Goal: Task Accomplishment & Management: Complete application form

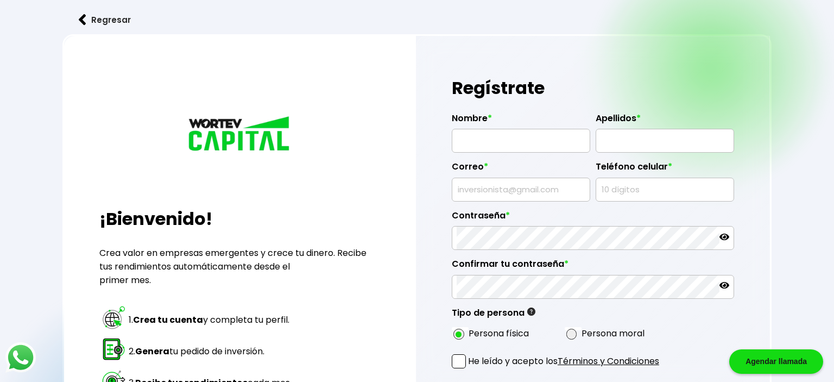
drag, startPoint x: 767, startPoint y: 55, endPoint x: 767, endPoint y: 49, distance: 6.5
click at [767, 55] on div "Regístrate Nombre * Apellidos * Correo * Teléfono celular * Contraseña * Confir…" at bounding box center [593, 279] width 354 height 487
click at [80, 22] on img at bounding box center [83, 19] width 8 height 11
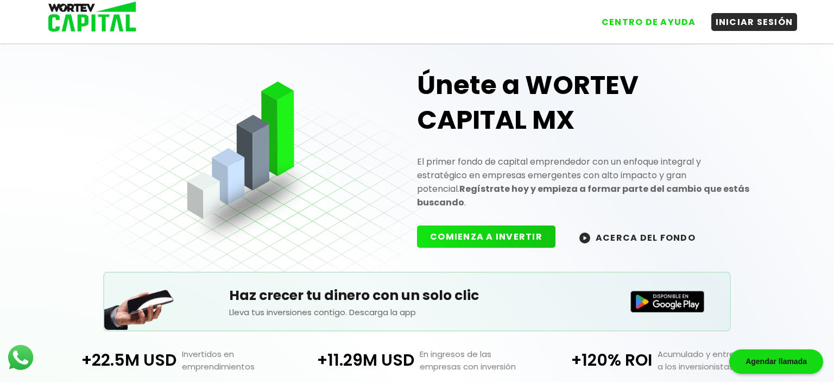
scroll to position [57, 0]
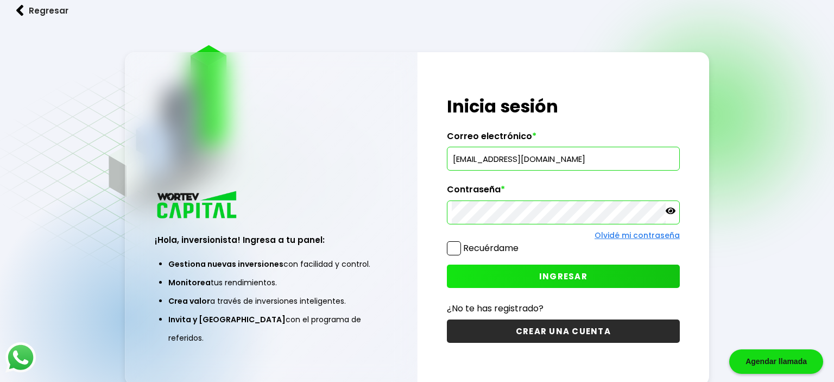
click at [574, 331] on button "CREAR UNA CUENTA" at bounding box center [563, 330] width 233 height 23
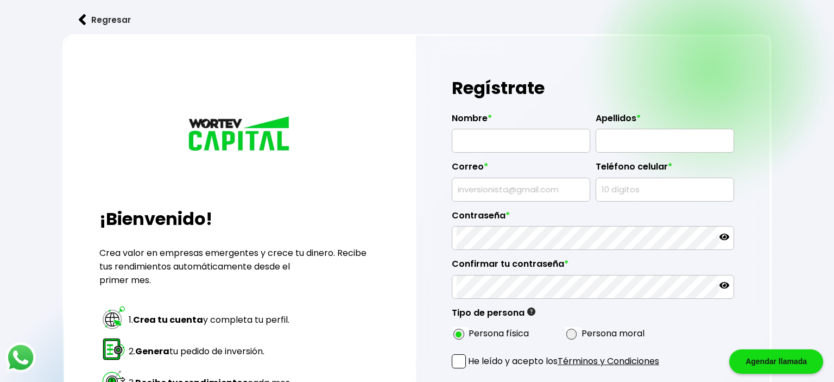
type input "297"
